Goal: Navigation & Orientation: Go to known website

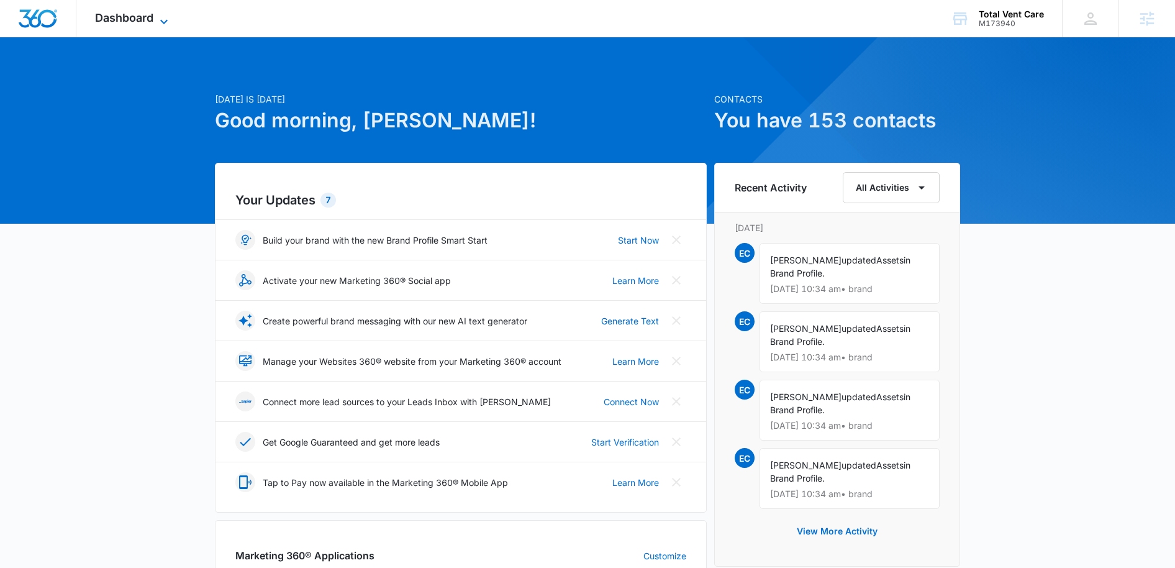
click at [160, 21] on icon at bounding box center [164, 21] width 15 height 15
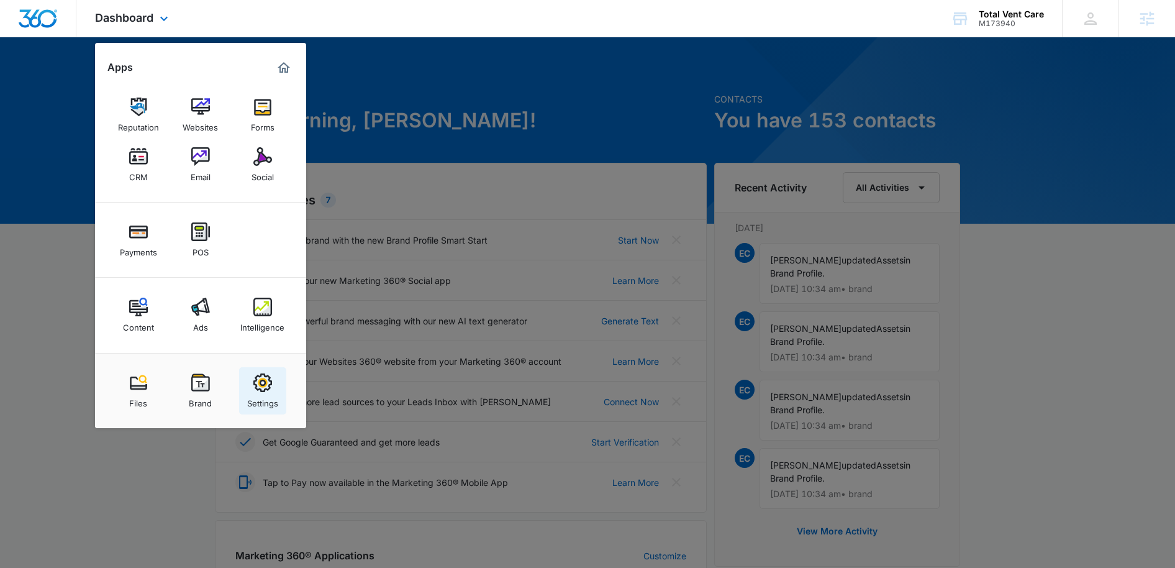
click at [259, 380] on img at bounding box center [262, 382] width 19 height 19
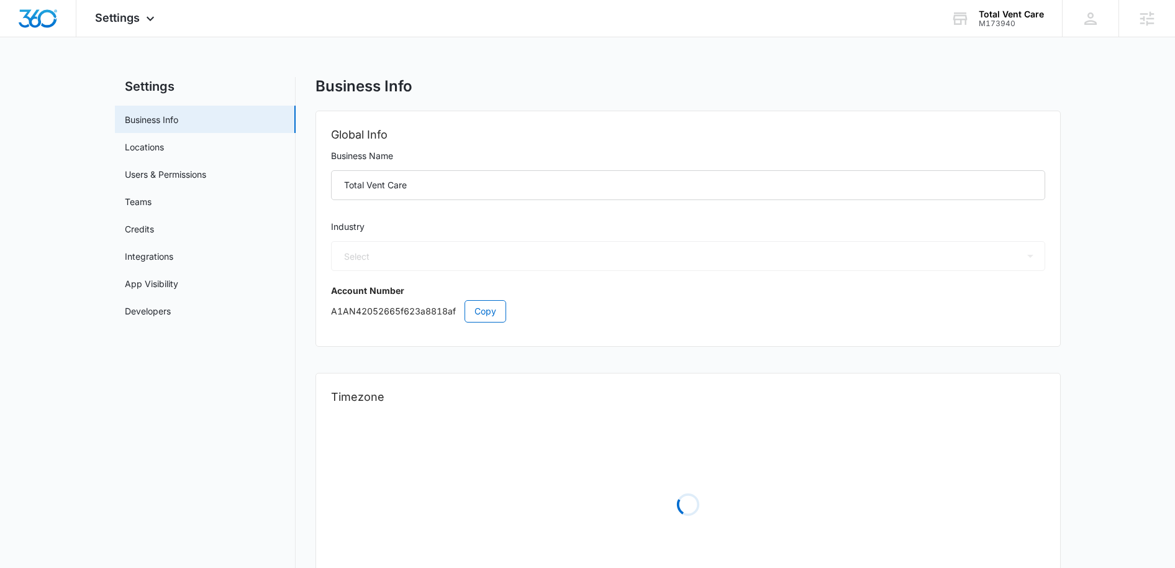
select select "4"
select select "US"
select select "America/Los_Angeles"
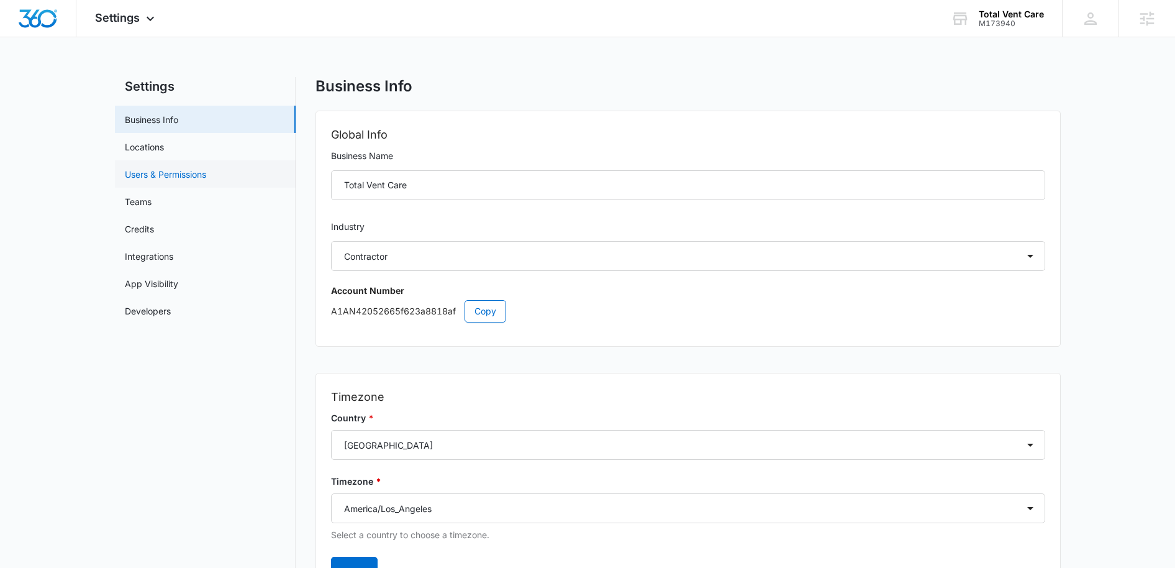
click at [148, 179] on link "Users & Permissions" at bounding box center [165, 174] width 81 height 13
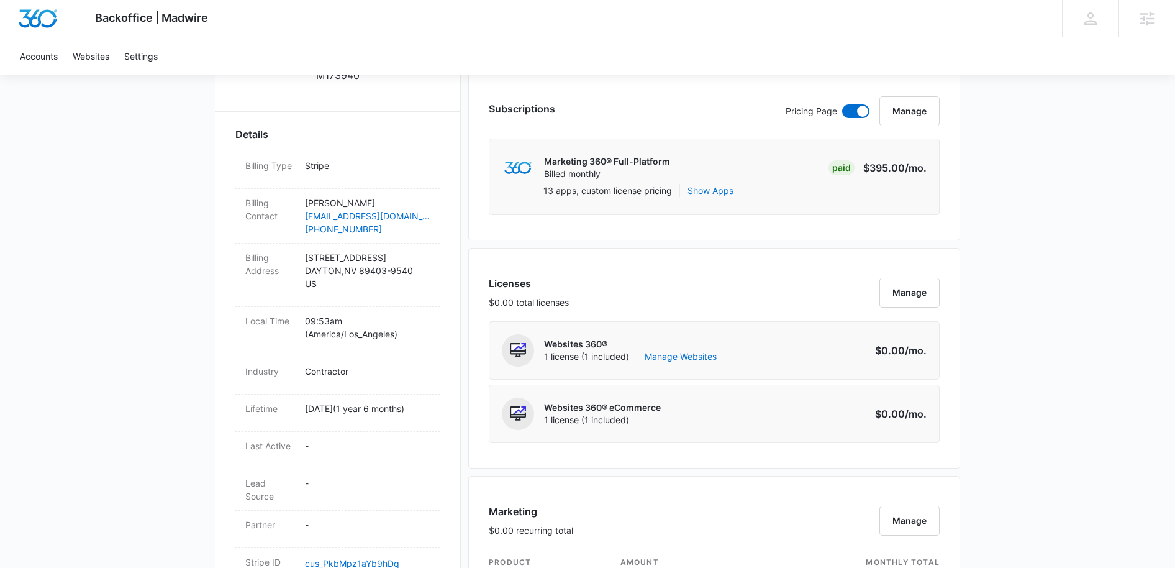
scroll to position [447, 0]
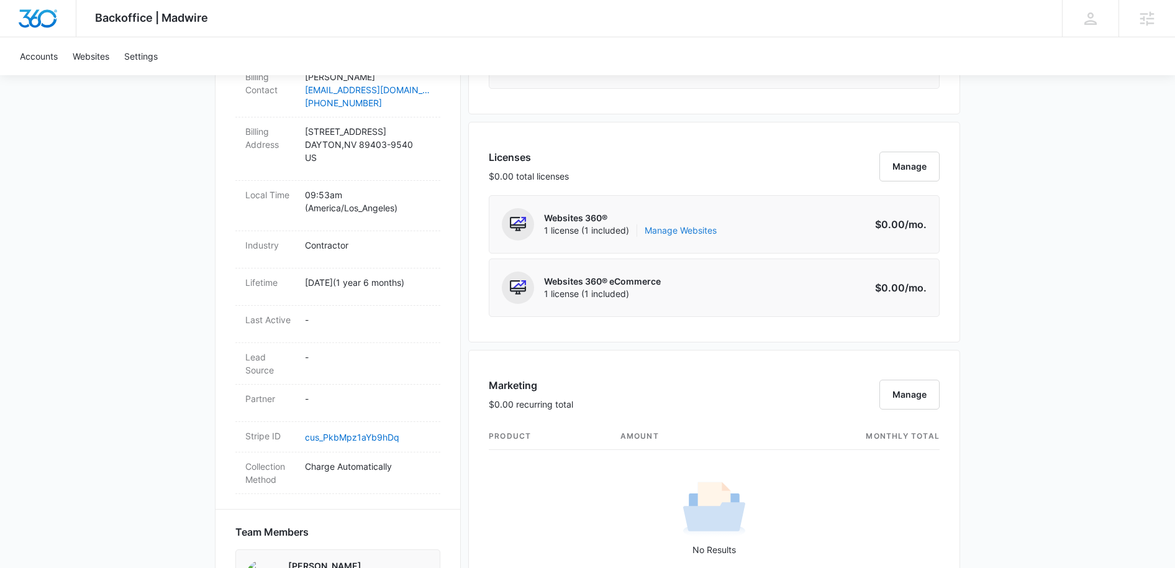
click at [702, 230] on link "Manage Websites" at bounding box center [681, 230] width 72 height 12
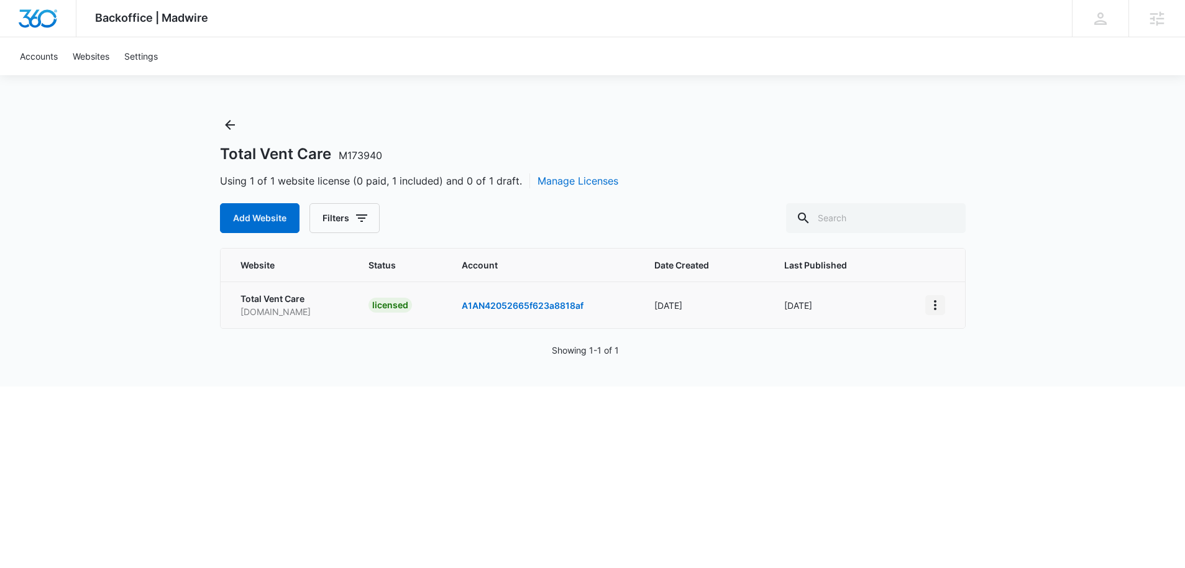
click at [941, 309] on icon "View More" at bounding box center [934, 305] width 15 height 15
click at [958, 375] on link "Visit Website" at bounding box center [967, 376] width 52 height 11
